Goal: Information Seeking & Learning: Check status

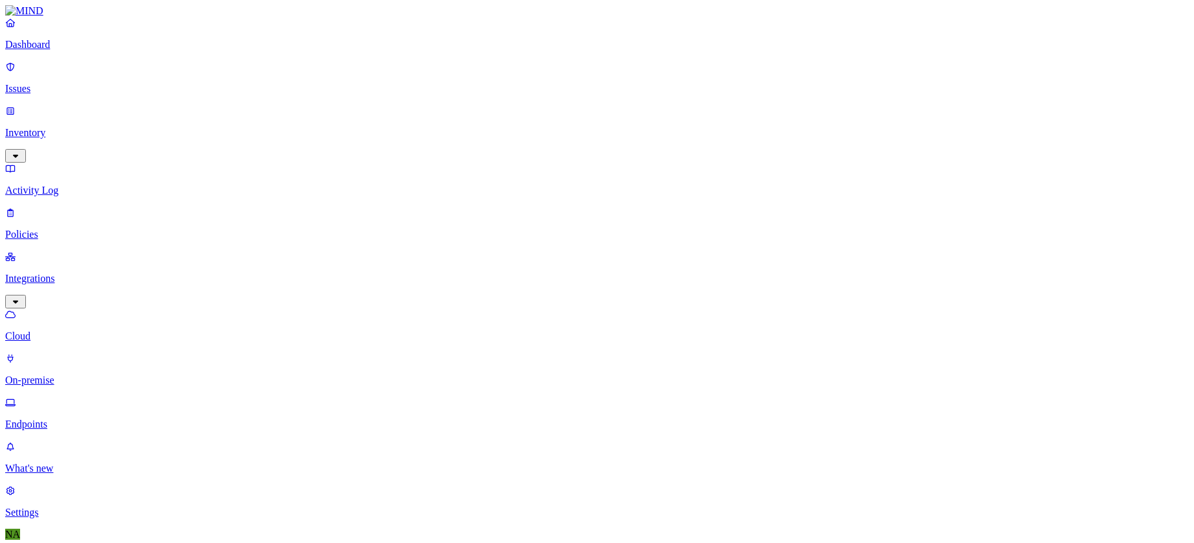
click at [49, 83] on p "Issues" at bounding box center [597, 89] width 1184 height 12
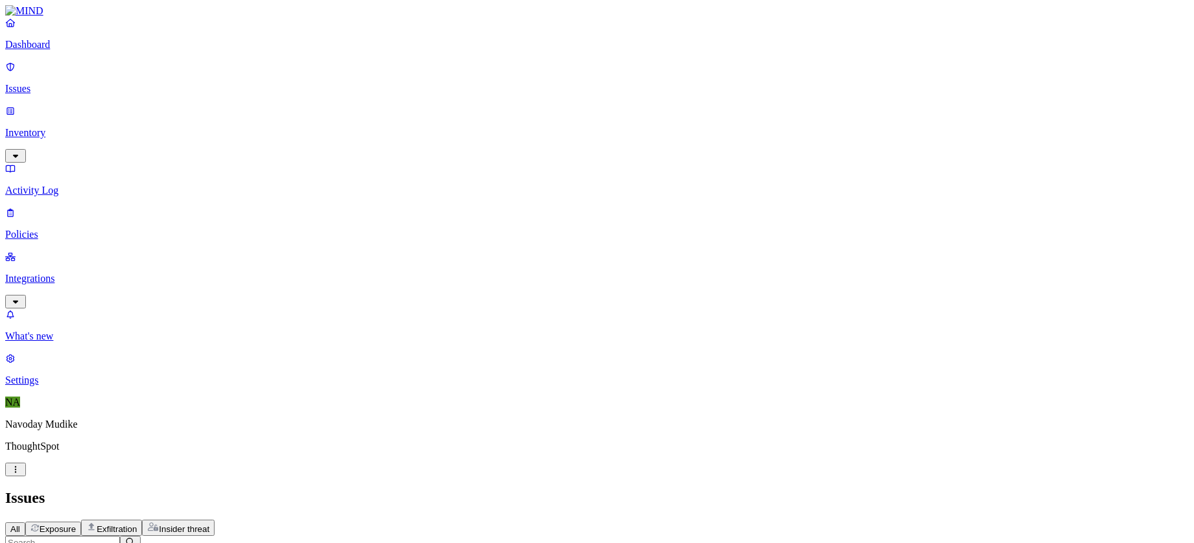
click at [817, 490] on h2 "Issues" at bounding box center [597, 499] width 1184 height 18
click at [829, 490] on h2 "Issues" at bounding box center [597, 499] width 1184 height 18
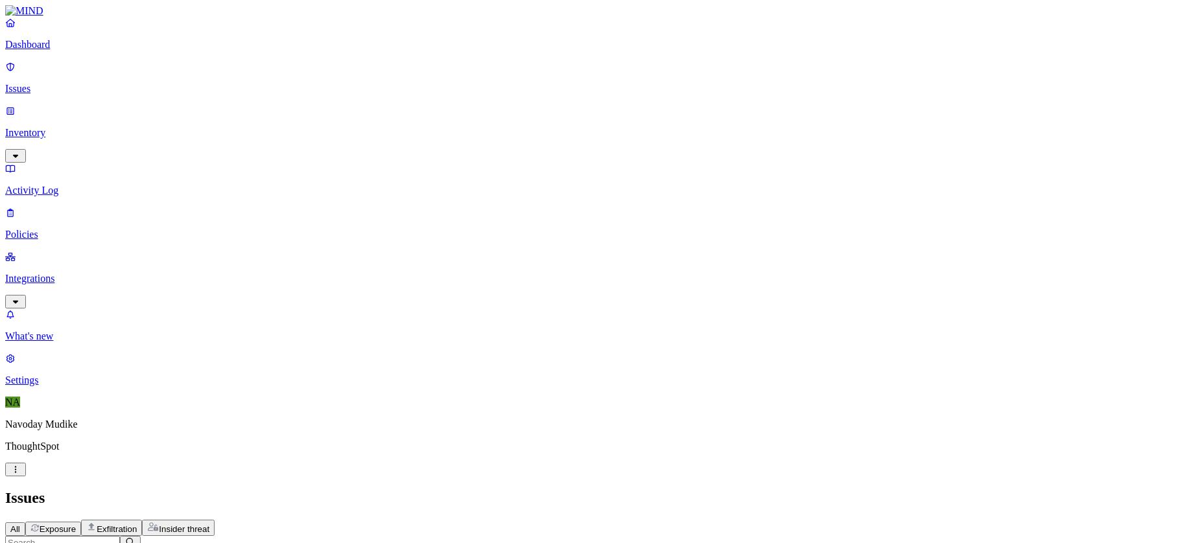
click at [813, 490] on div "Issues" at bounding box center [597, 499] width 1184 height 18
click at [799, 490] on h2 "Issues" at bounding box center [597, 499] width 1184 height 18
click at [763, 490] on h2 "Issues" at bounding box center [597, 499] width 1184 height 18
click at [714, 490] on div "Issues" at bounding box center [597, 499] width 1184 height 18
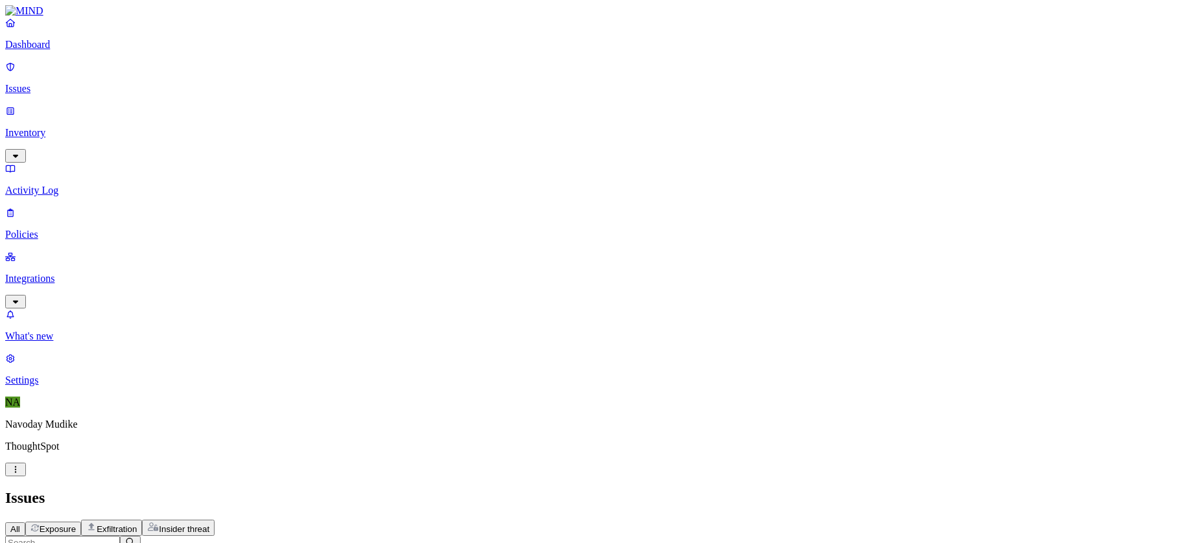
click at [714, 490] on div "Issues" at bounding box center [597, 499] width 1184 height 18
